Goal: Task Accomplishment & Management: Use online tool/utility

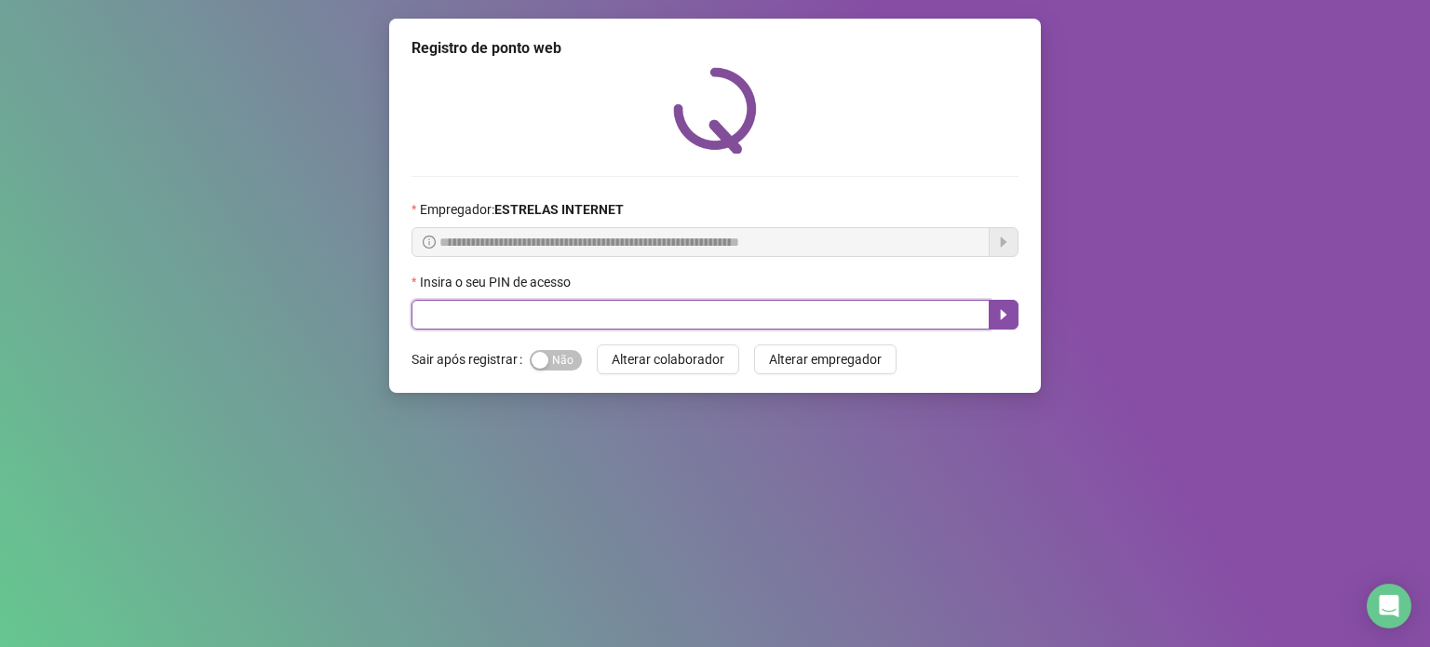
click at [603, 315] on input "text" at bounding box center [701, 315] width 578 height 30
type input "*****"
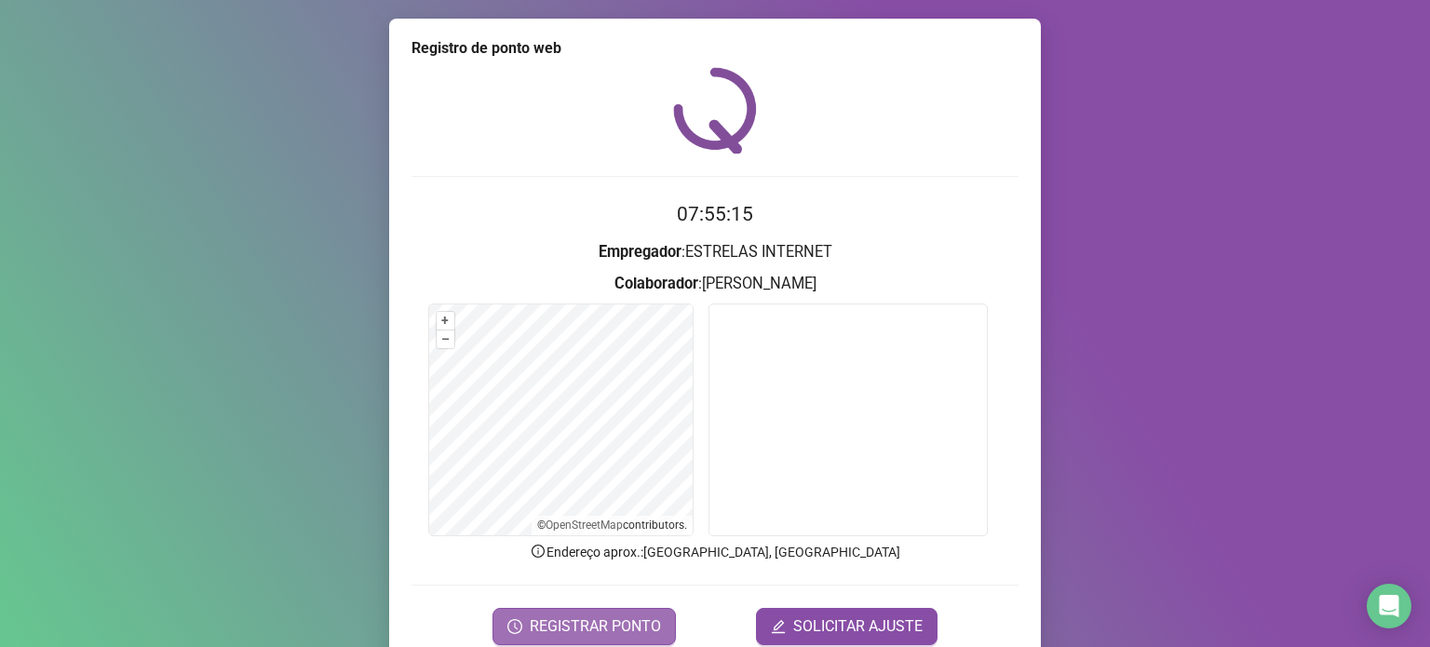
click at [617, 619] on span "REGISTRAR PONTO" at bounding box center [595, 627] width 131 height 22
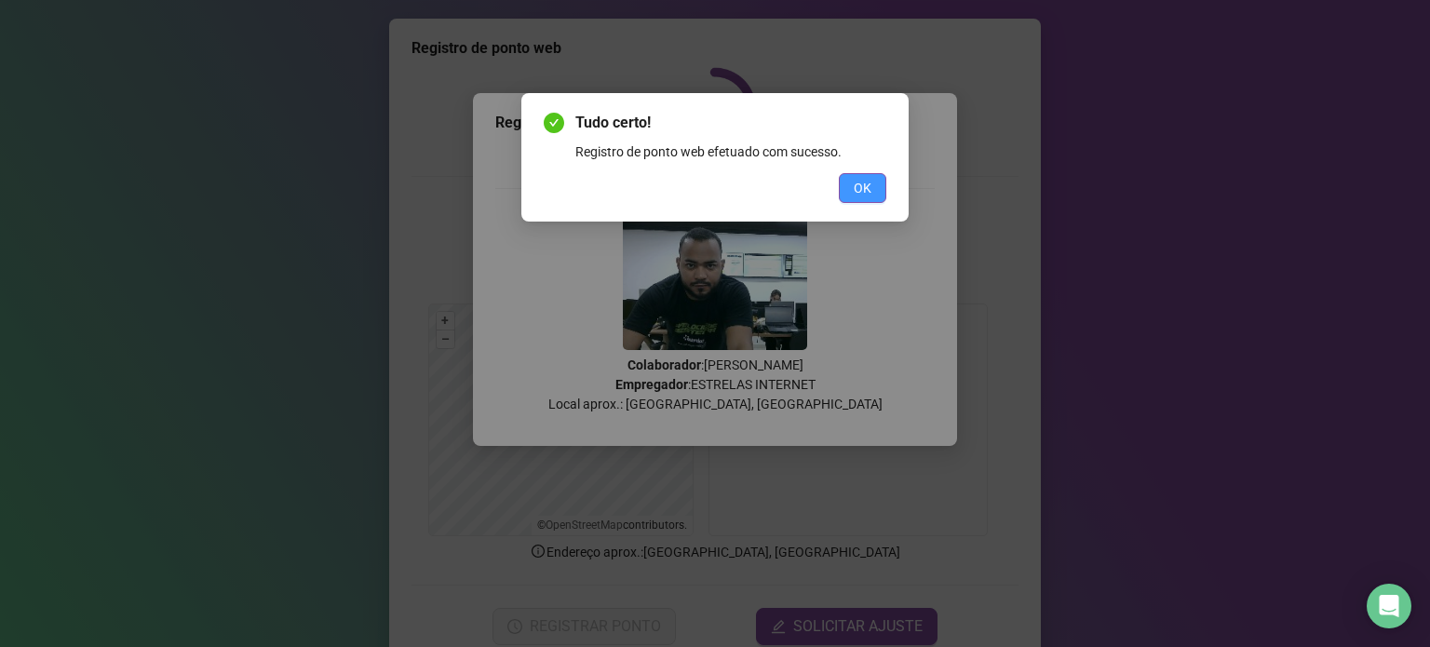
click at [862, 179] on span "OK" at bounding box center [863, 188] width 18 height 20
